Goal: Task Accomplishment & Management: Complete application form

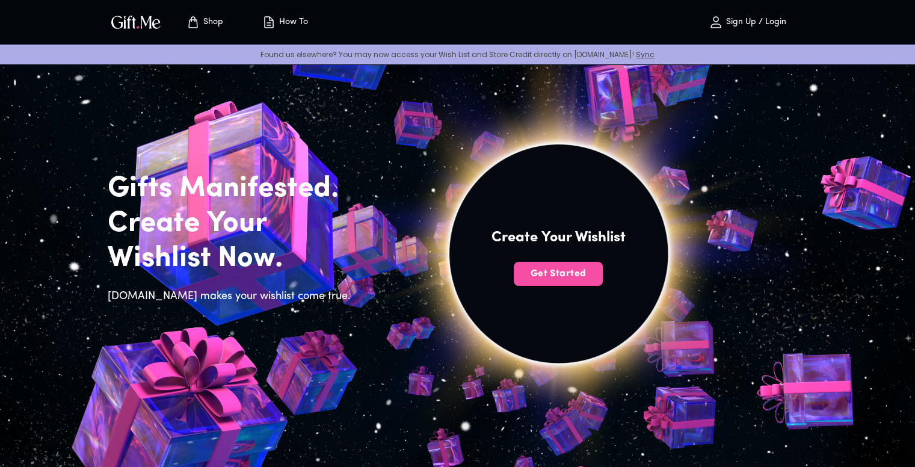
click at [540, 271] on span "Get Started" at bounding box center [558, 273] width 89 height 13
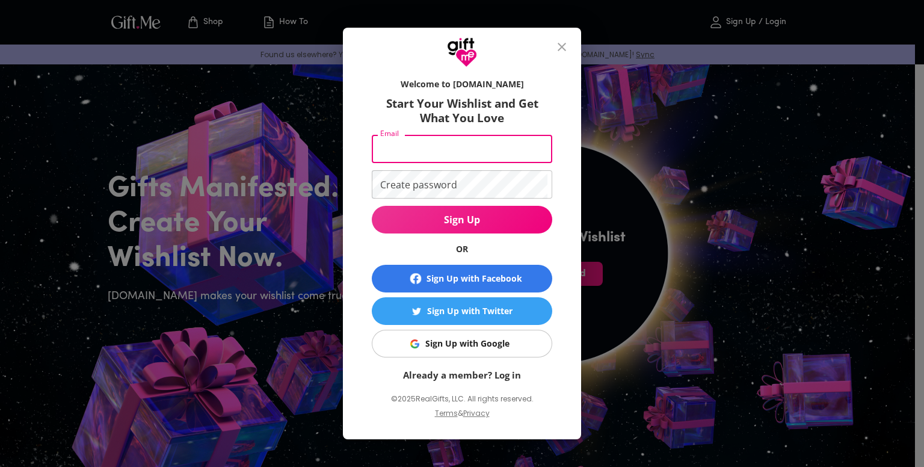
click at [456, 151] on input "Email" at bounding box center [460, 149] width 176 height 28
type input "sumitdadhich.0764@gmail.com"
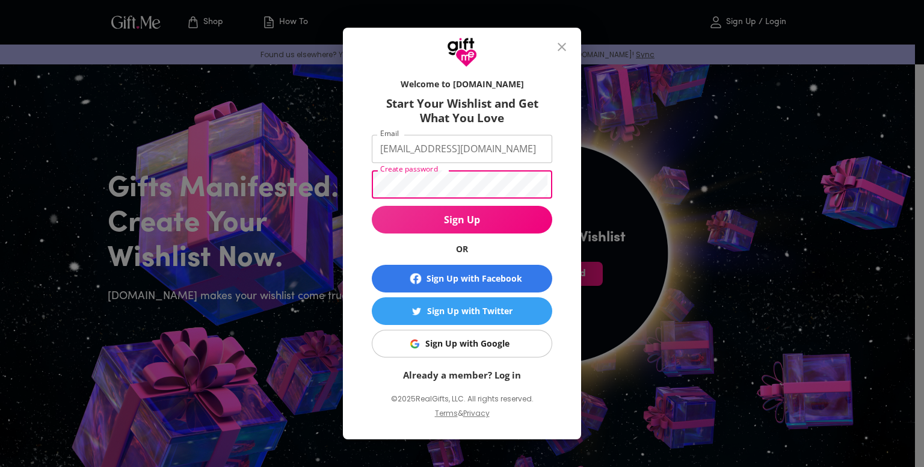
click at [372, 206] on button "Sign Up" at bounding box center [462, 220] width 180 height 28
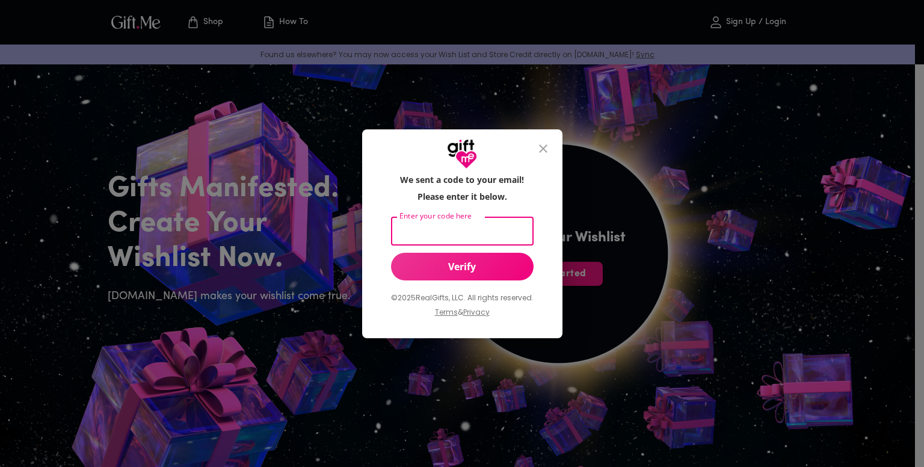
click at [446, 231] on input "Enter your code here" at bounding box center [460, 231] width 138 height 28
type input "883162"
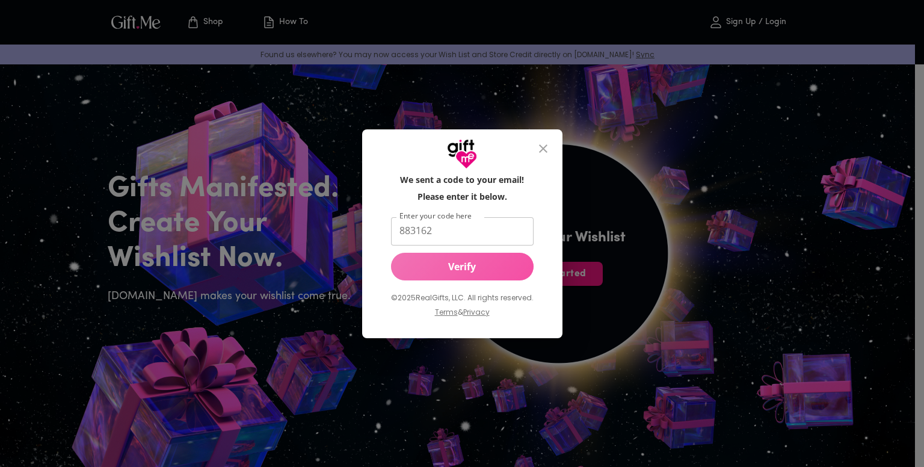
click at [494, 267] on span "Verify" at bounding box center [462, 266] width 143 height 13
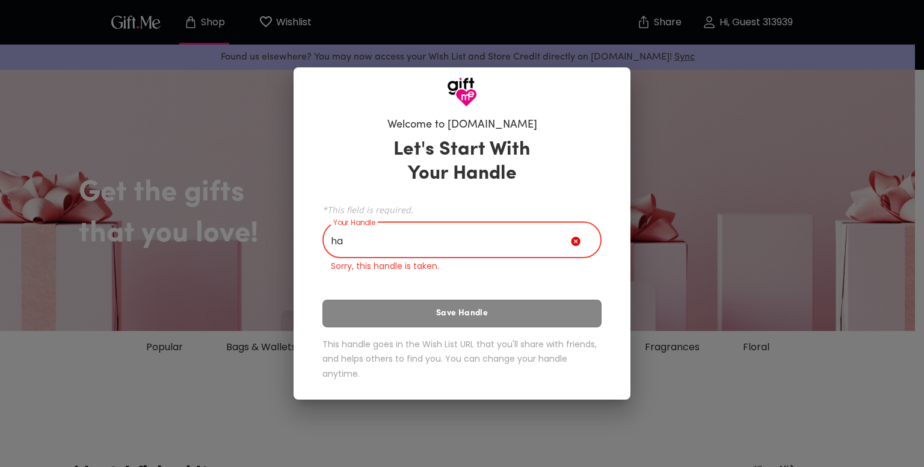
type input "h"
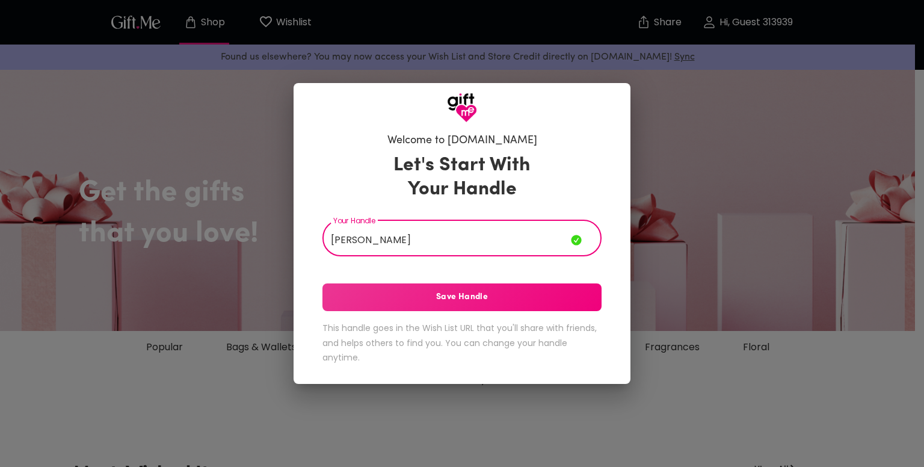
type input "[PERSON_NAME]"
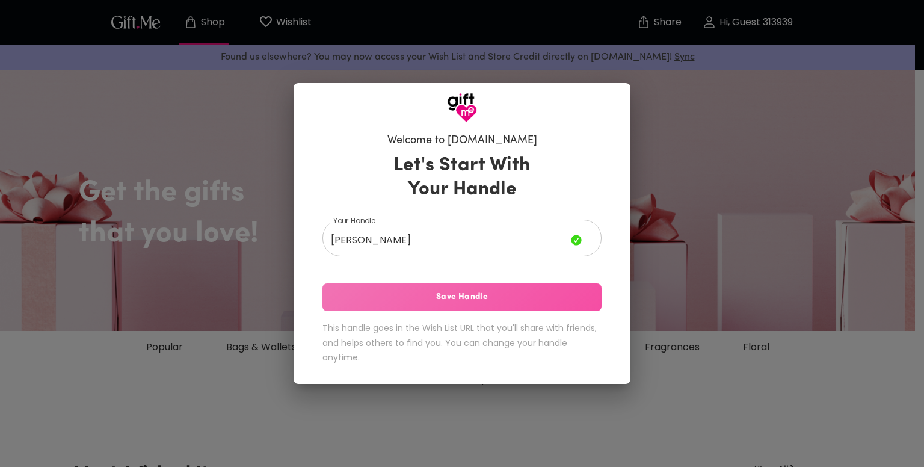
click at [429, 301] on span "Save Handle" at bounding box center [461, 297] width 279 height 13
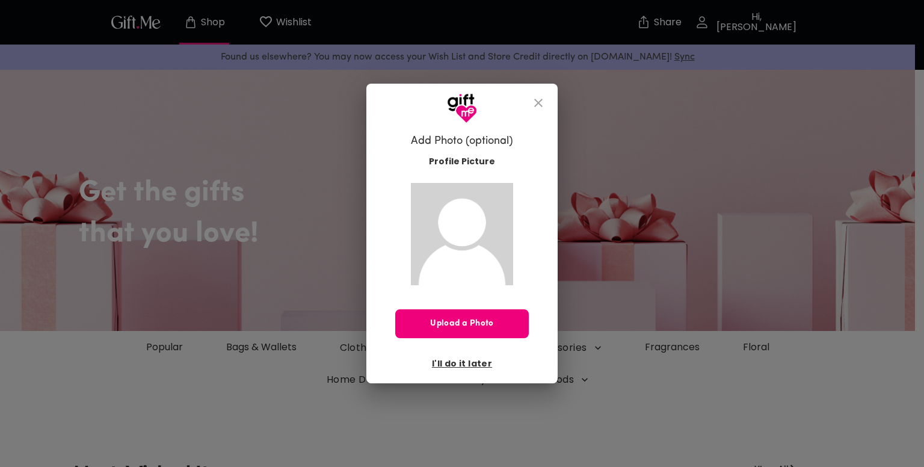
click at [452, 273] on div "Profile Picture Upload a Photo I'll do it later" at bounding box center [462, 261] width 134 height 224
click at [442, 324] on span "Upload a Photo" at bounding box center [462, 323] width 134 height 13
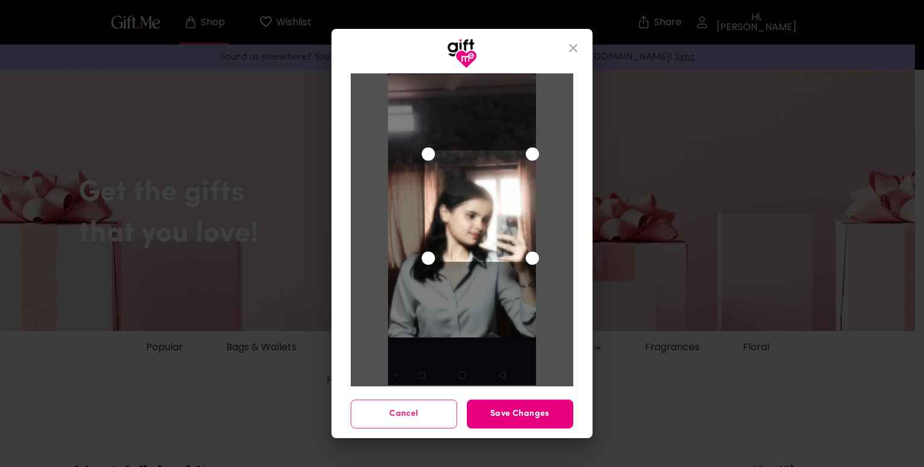
click at [501, 224] on div "Use the arrow keys to move the crop selection area" at bounding box center [479, 205] width 111 height 111
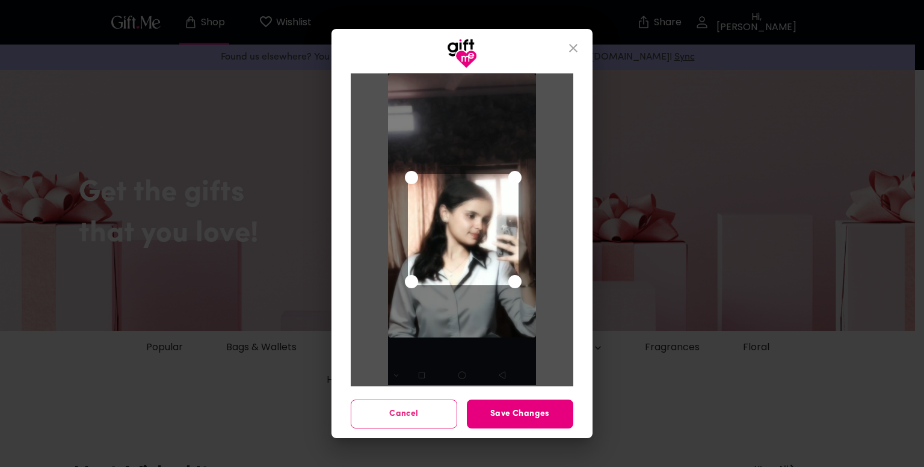
click at [484, 247] on div "Use the arrow keys to move the crop selection area" at bounding box center [463, 229] width 111 height 111
click at [518, 409] on span "Save Changes" at bounding box center [520, 413] width 106 height 13
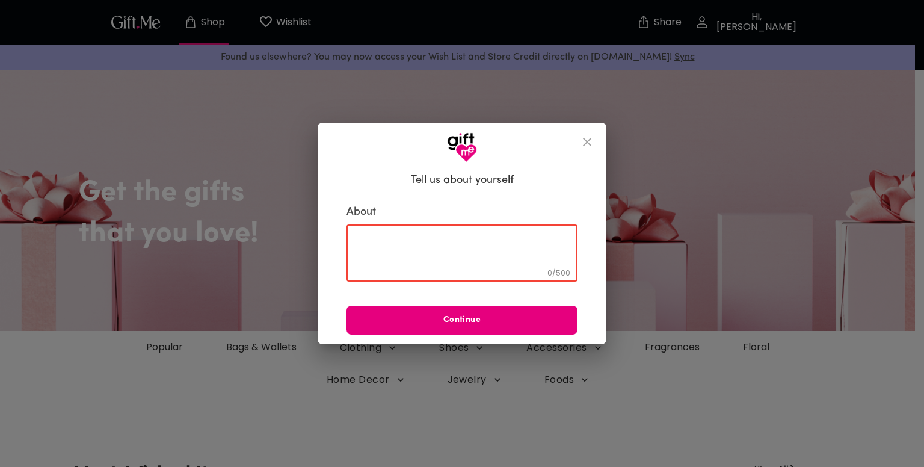
click at [433, 239] on textarea at bounding box center [462, 253] width 214 height 34
click at [583, 144] on icon "close" at bounding box center [587, 142] width 14 height 14
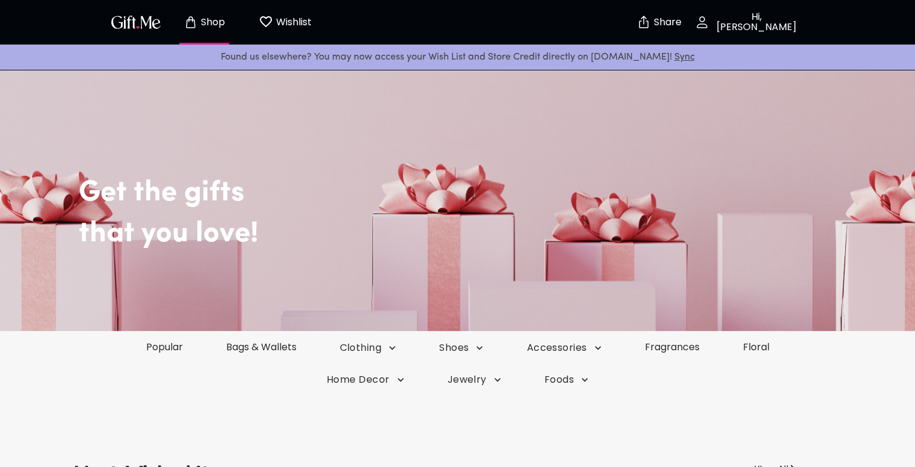
click at [288, 18] on p "Wishlist" at bounding box center [292, 22] width 38 height 16
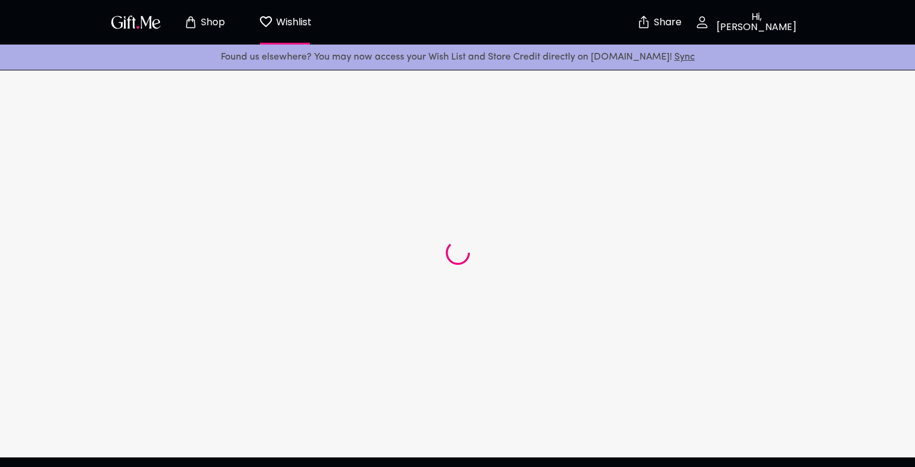
click at [141, 22] on img "button" at bounding box center [136, 21] width 54 height 17
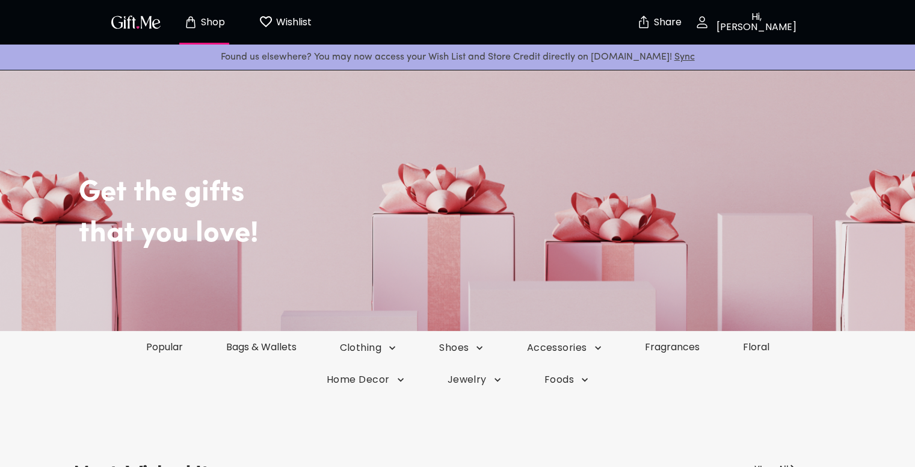
click at [198, 14] on button "Shop" at bounding box center [204, 22] width 66 height 38
click at [173, 229] on h2 "that you love!" at bounding box center [485, 234] width 812 height 35
click at [162, 345] on link "Popular" at bounding box center [164, 347] width 82 height 14
